Goal: Information Seeking & Learning: Learn about a topic

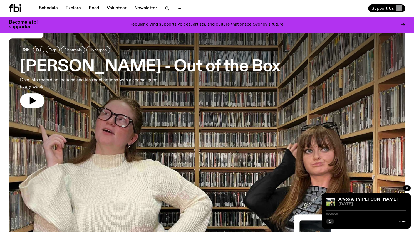
scroll to position [18, 0]
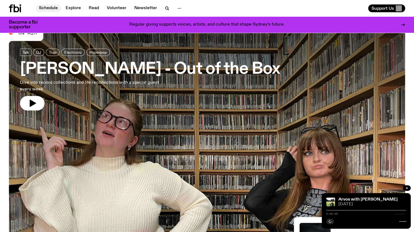
click at [50, 6] on link "Schedule" at bounding box center [49, 8] width 26 height 8
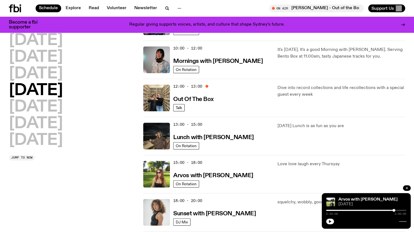
scroll to position [84, 0]
click at [221, 171] on link "Arvos with [PERSON_NAME]" at bounding box center [213, 174] width 80 height 7
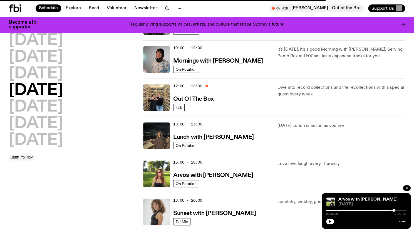
click at [408, 186] on button "button" at bounding box center [407, 188] width 8 height 6
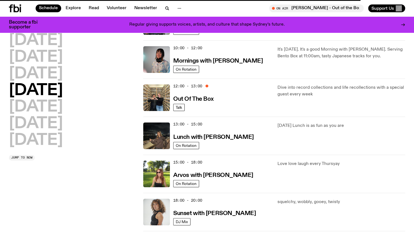
click at [279, 174] on div "Love love laugh every Thursyay" at bounding box center [341, 173] width 128 height 27
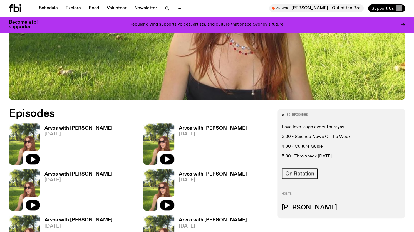
scroll to position [202, 0]
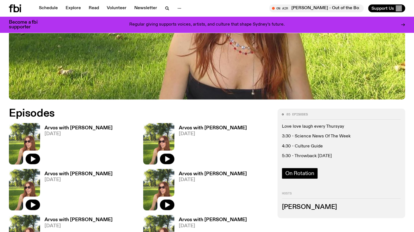
click at [310, 174] on span "On Rotation" at bounding box center [299, 173] width 29 height 6
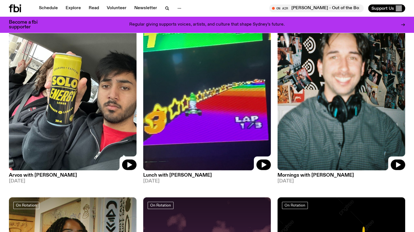
scroll to position [276, 0]
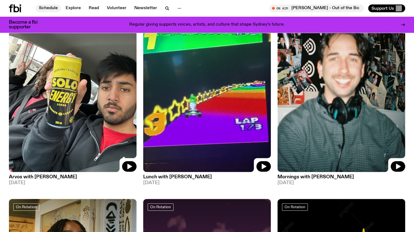
click at [48, 8] on link "Schedule" at bounding box center [49, 8] width 26 height 8
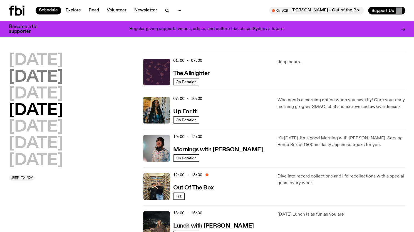
click at [33, 76] on h2 "[DATE]" at bounding box center [36, 77] width 54 height 16
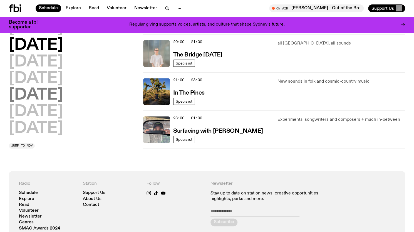
click at [42, 96] on h2 "[DATE]" at bounding box center [36, 96] width 54 height 16
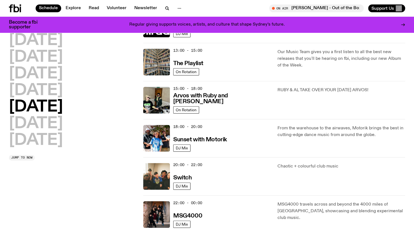
scroll to position [136, 0]
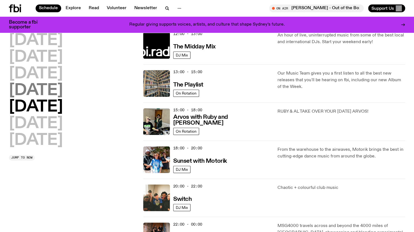
click at [57, 91] on h2 "[DATE]" at bounding box center [36, 91] width 54 height 16
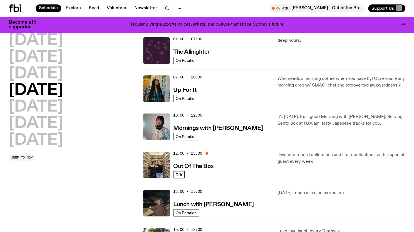
scroll to position [16, 0]
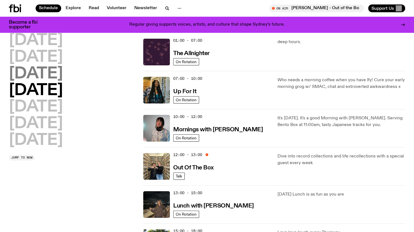
click at [54, 73] on h2 "[DATE]" at bounding box center [36, 74] width 54 height 16
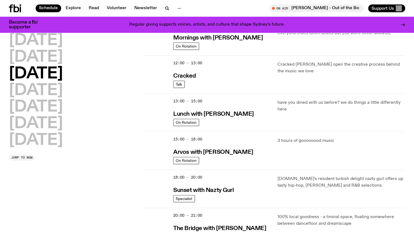
scroll to position [111, 0]
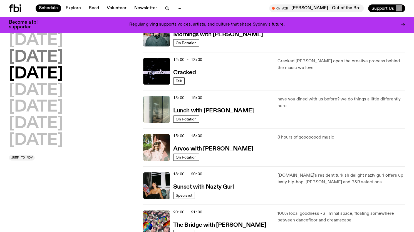
click at [33, 57] on h2 "[DATE]" at bounding box center [36, 57] width 54 height 16
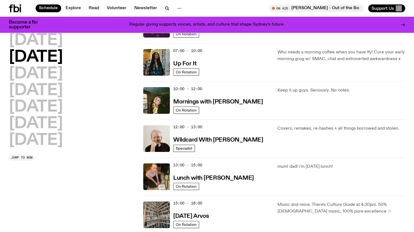
scroll to position [38, 0]
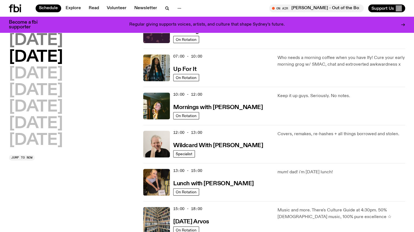
click at [44, 38] on h2 "[DATE]" at bounding box center [36, 41] width 54 height 16
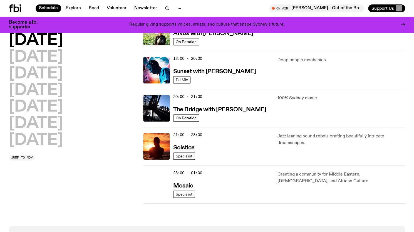
scroll to position [226, 0]
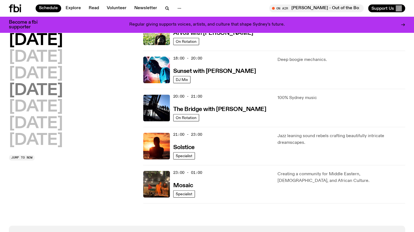
click at [45, 93] on h2 "[DATE]" at bounding box center [36, 91] width 54 height 16
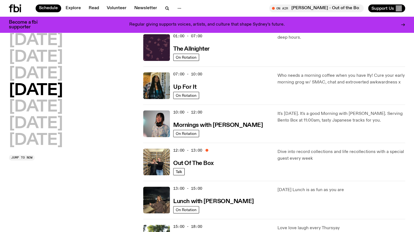
scroll to position [16, 0]
